Goal: Task Accomplishment & Management: Manage account settings

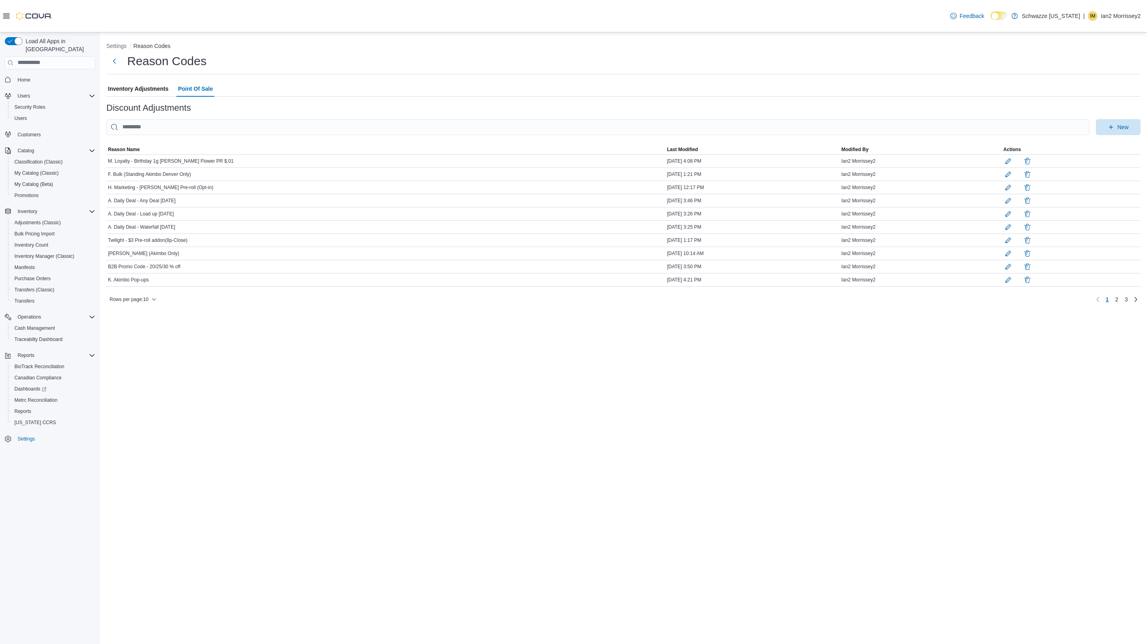
click at [1130, 10] on div "Feedback Dark Mode Schwazze Colorado | IM Ian2 Morrissey2" at bounding box center [1044, 16] width 194 height 16
click at [1109, 17] on p "Ian2 Morrissey2" at bounding box center [1120, 16] width 40 height 10
click at [1026, 72] on button "Sign Out" at bounding box center [1040, 67] width 74 height 13
